Goal: Transaction & Acquisition: Book appointment/travel/reservation

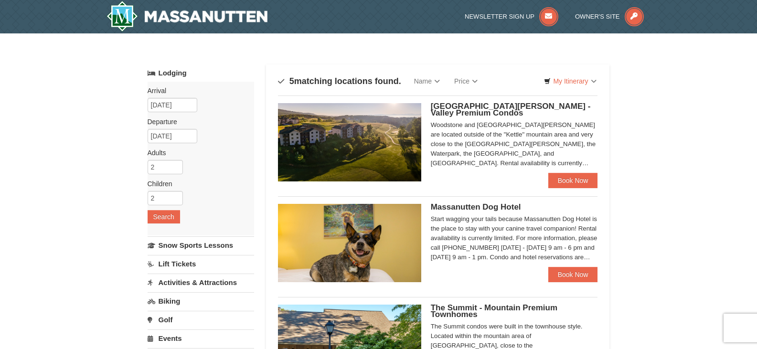
click at [490, 105] on span "[GEOGRAPHIC_DATA][PERSON_NAME] - Valley Premium Condos" at bounding box center [511, 110] width 160 height 16
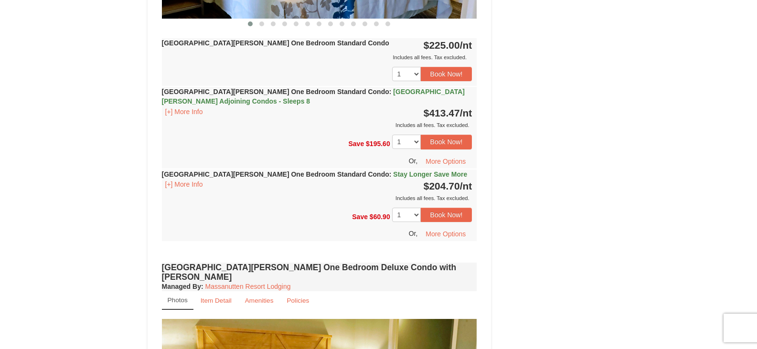
scroll to position [568, 0]
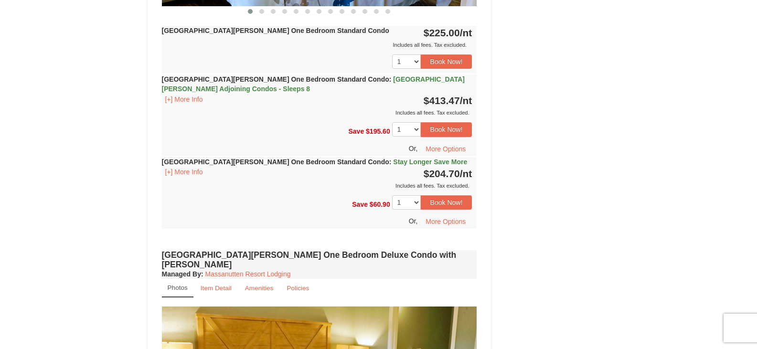
click at [558, 116] on div "Book from $205! 1822 Resort Drive, Massanutten, VA Availability Amenities Polic…" at bounding box center [378, 229] width 462 height 1406
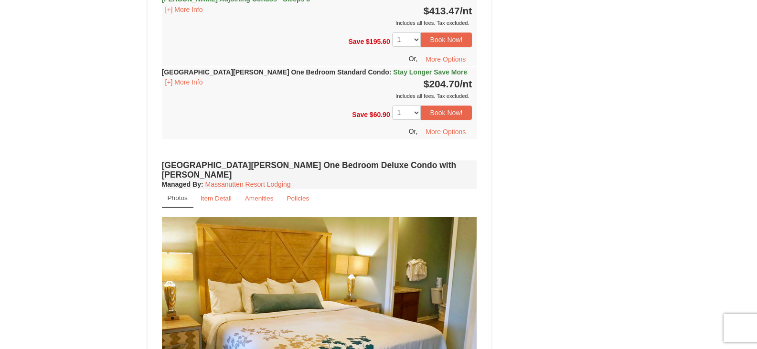
scroll to position [0, 0]
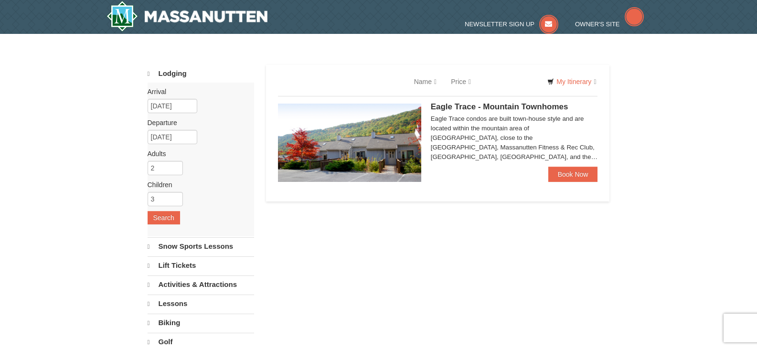
select select "10"
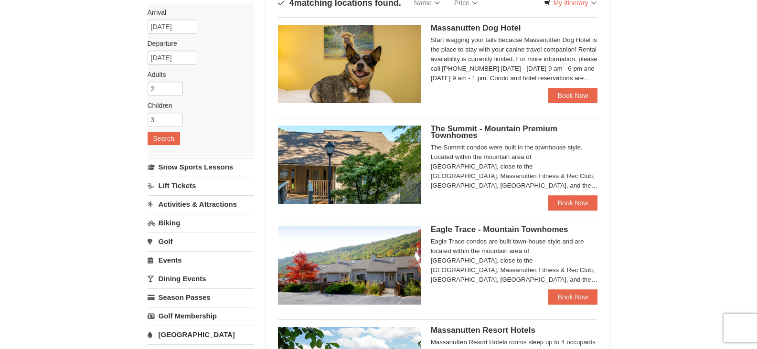
scroll to position [84, 0]
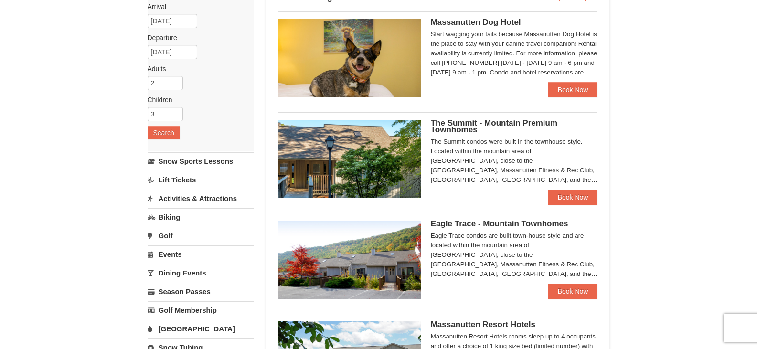
click at [447, 126] on span "The Summit - Mountain Premium Townhomes" at bounding box center [494, 126] width 126 height 16
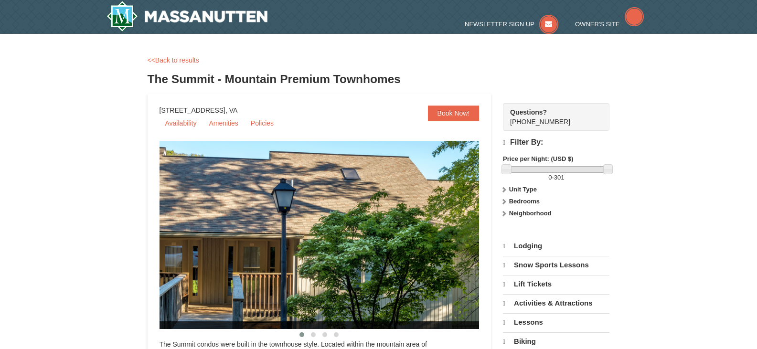
click at [447, 126] on ul "Availability Amenities Policies" at bounding box center [319, 123] width 320 height 16
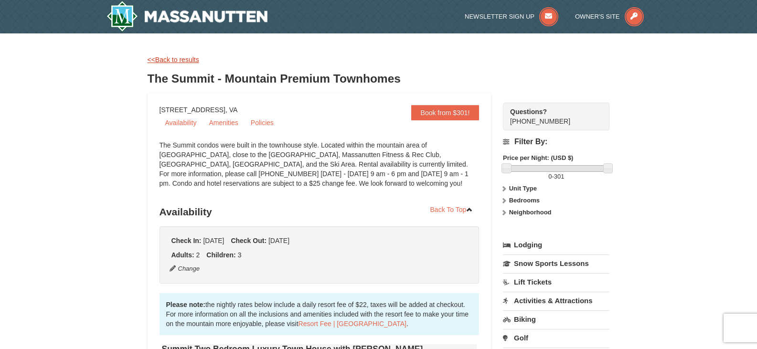
click at [170, 59] on link "<<Back to results" at bounding box center [173, 60] width 52 height 8
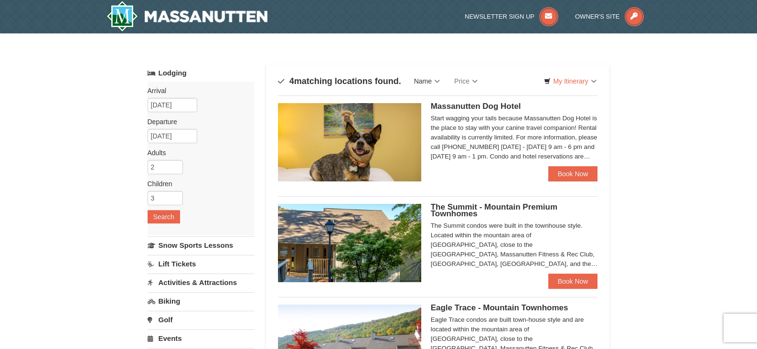
click at [421, 82] on link "Name" at bounding box center [427, 81] width 40 height 19
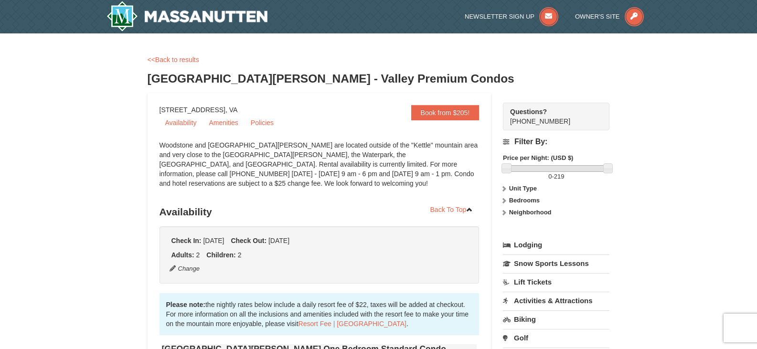
drag, startPoint x: 326, startPoint y: 116, endPoint x: 327, endPoint y: 125, distance: 8.6
click at [327, 125] on ul "Availability Amenities Policies" at bounding box center [319, 123] width 320 height 16
click at [226, 124] on link "Amenities" at bounding box center [223, 123] width 41 height 14
click at [186, 63] on link "<<Back to results" at bounding box center [173, 60] width 52 height 8
